Goal: Find specific fact: Find specific fact

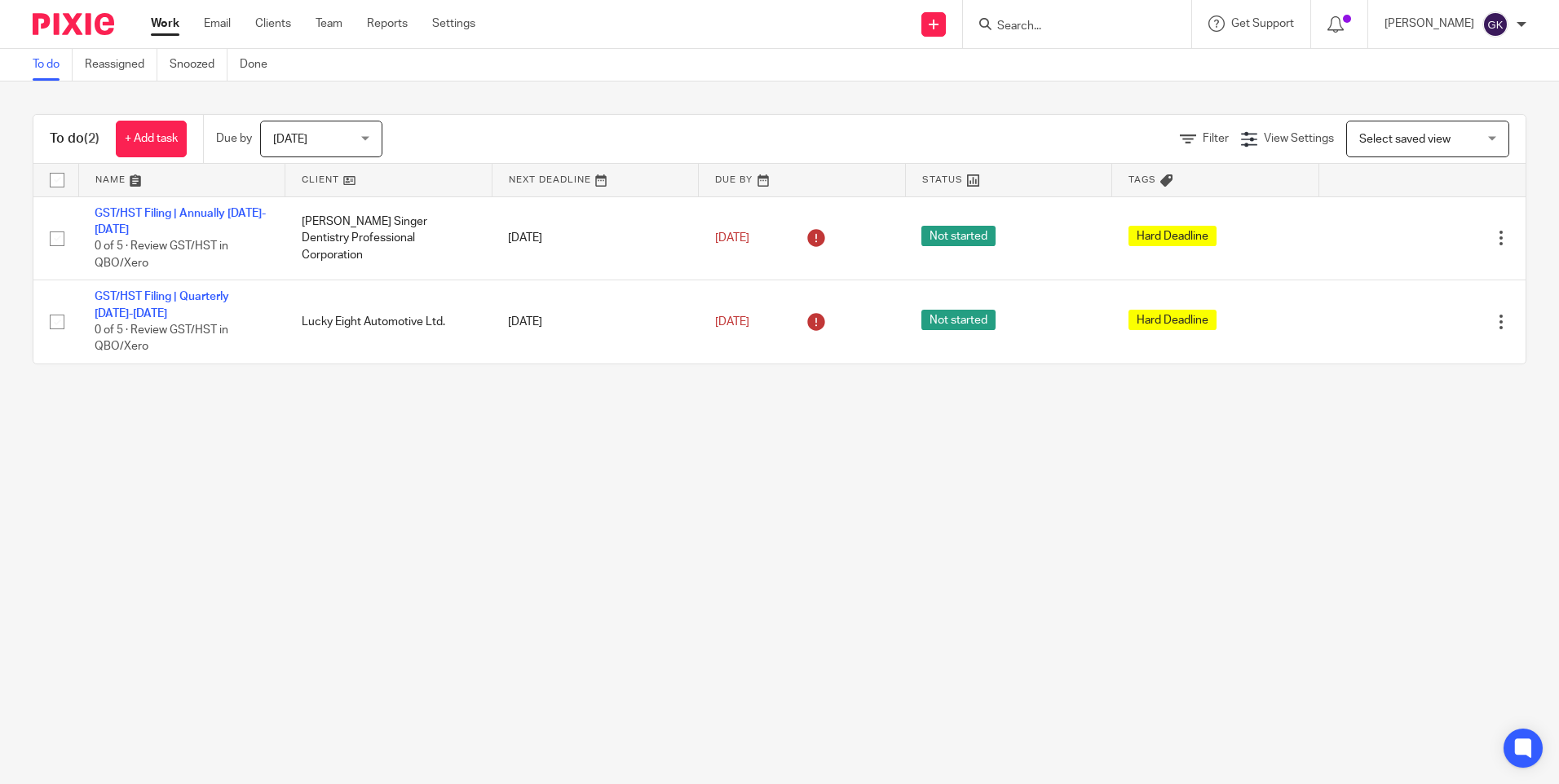
click at [1036, 24] on input "Search" at bounding box center [1069, 27] width 147 height 14
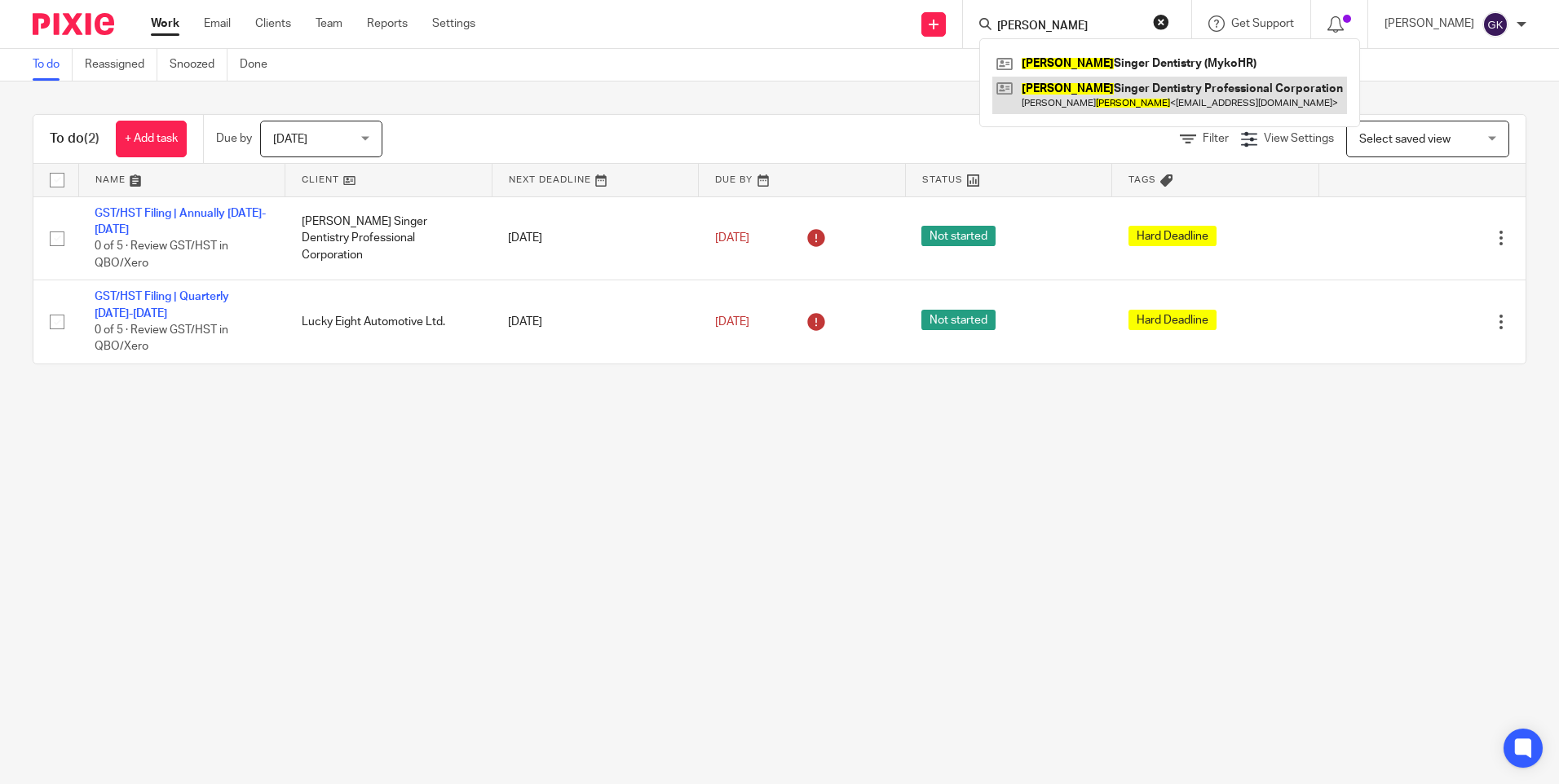
type input "shapiro"
drag, startPoint x: 1140, startPoint y: 91, endPoint x: 1125, endPoint y: 97, distance: 16.2
click at [1140, 91] on link at bounding box center [1170, 96] width 355 height 38
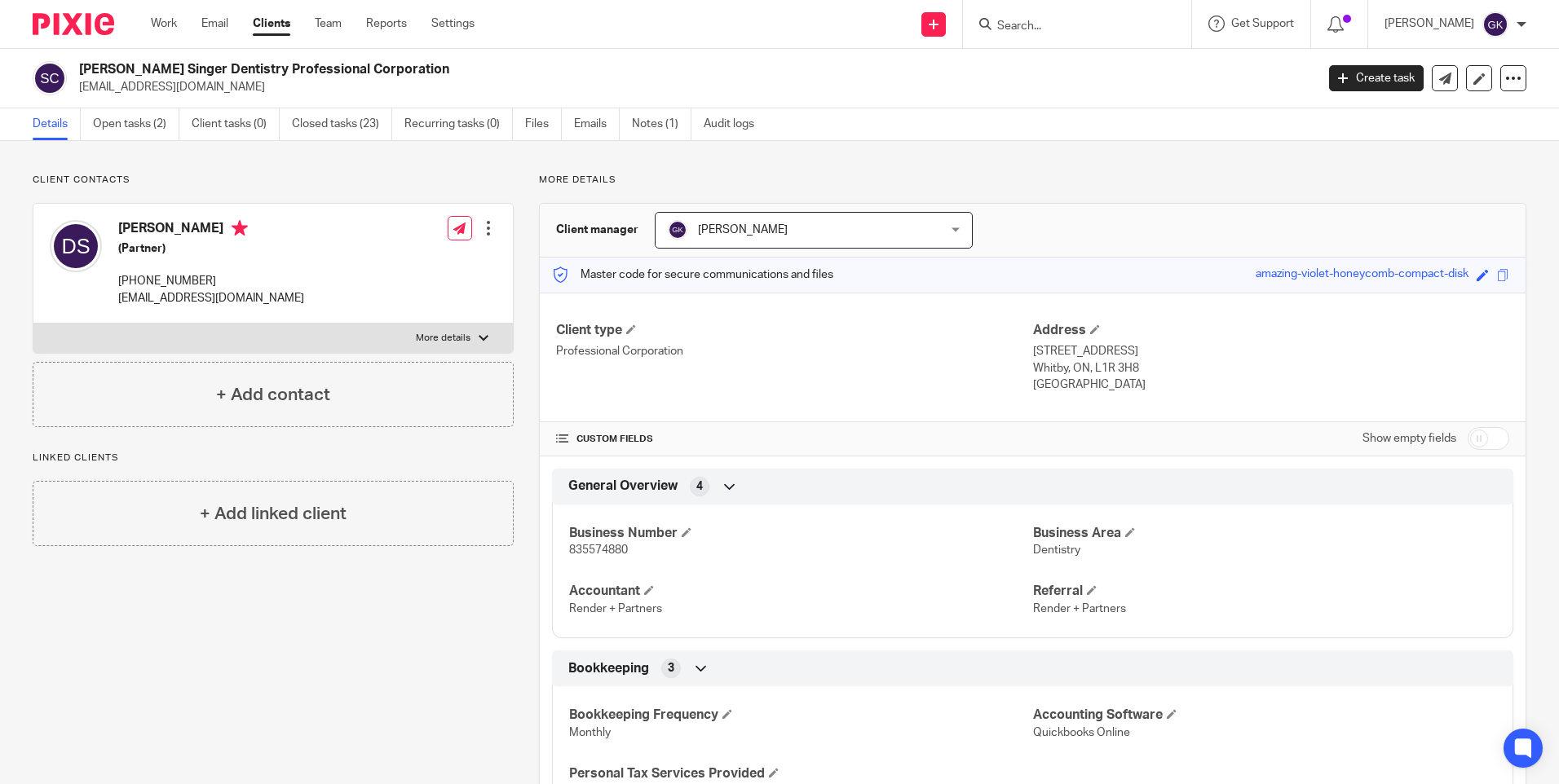
click at [1025, 26] on input "Search" at bounding box center [1069, 27] width 147 height 14
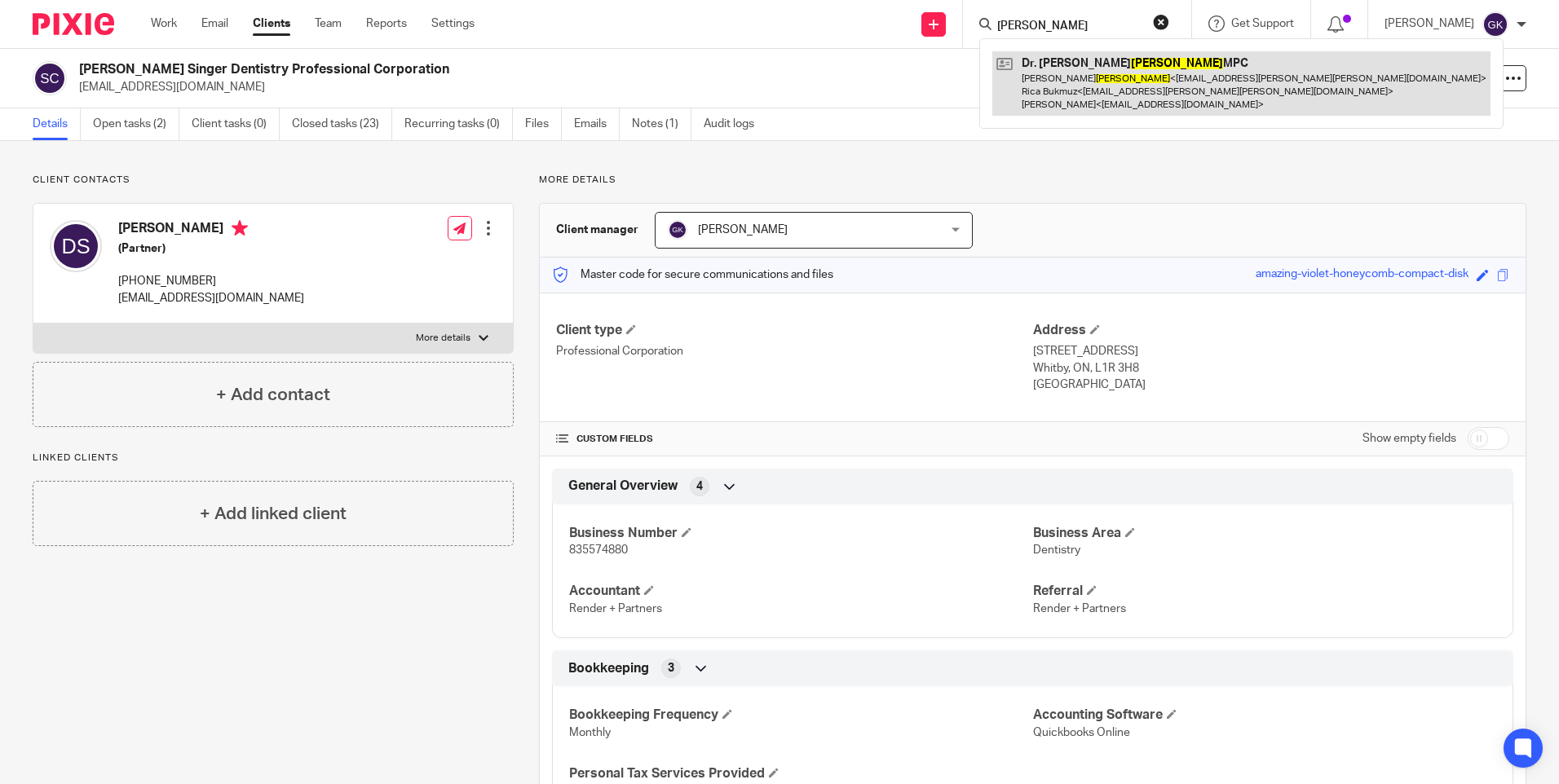
type input "[PERSON_NAME]"
click at [1155, 92] on link at bounding box center [1241, 84] width 498 height 65
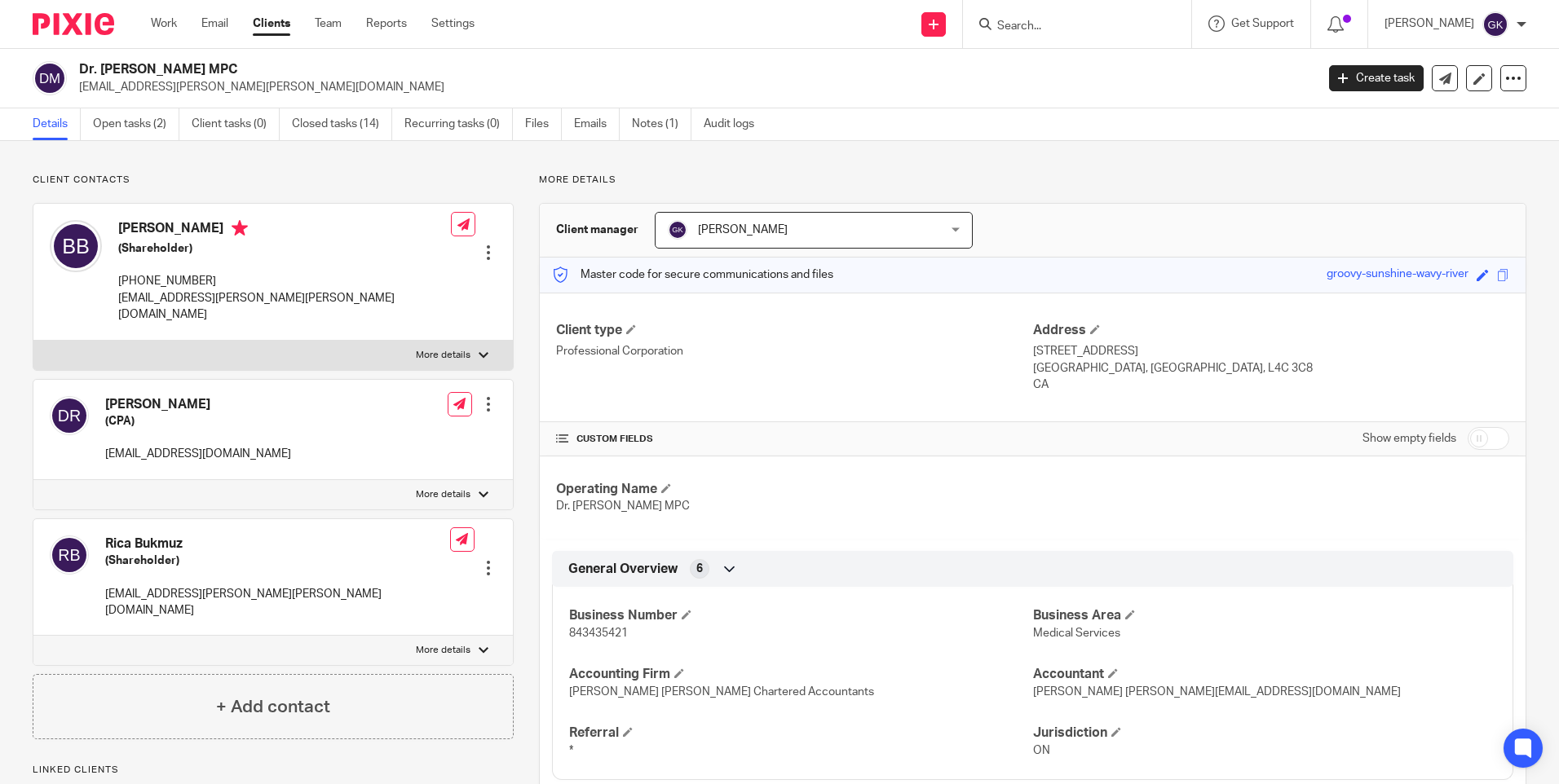
click at [607, 636] on span "843435421" at bounding box center [598, 633] width 59 height 11
copy span "843435421"
